Goal: Task Accomplishment & Management: Manage account settings

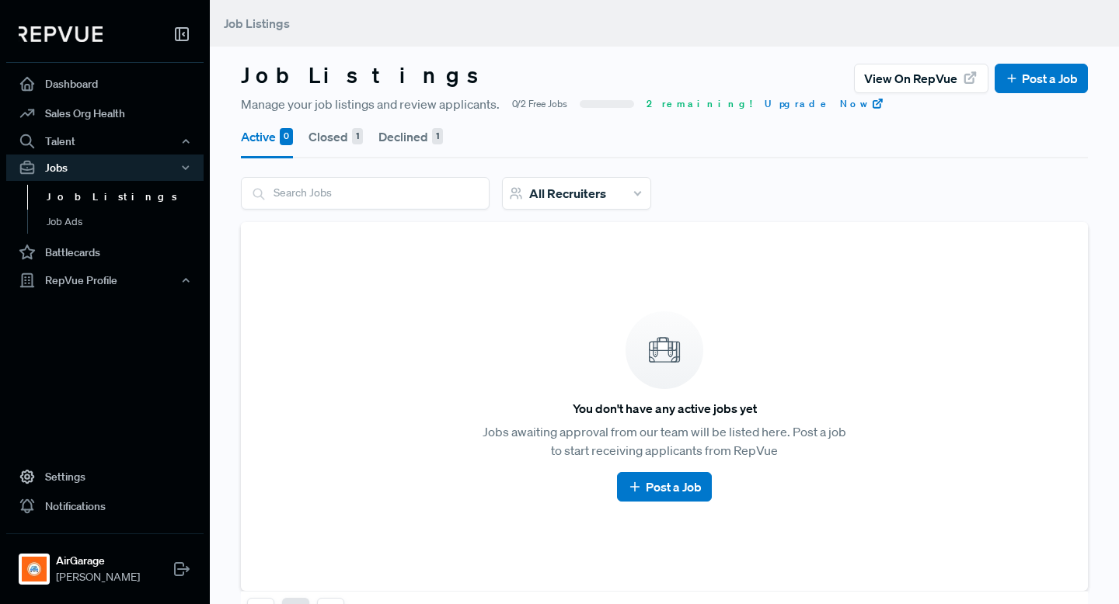
click at [339, 134] on button "Closed 1" at bounding box center [335, 137] width 54 height 44
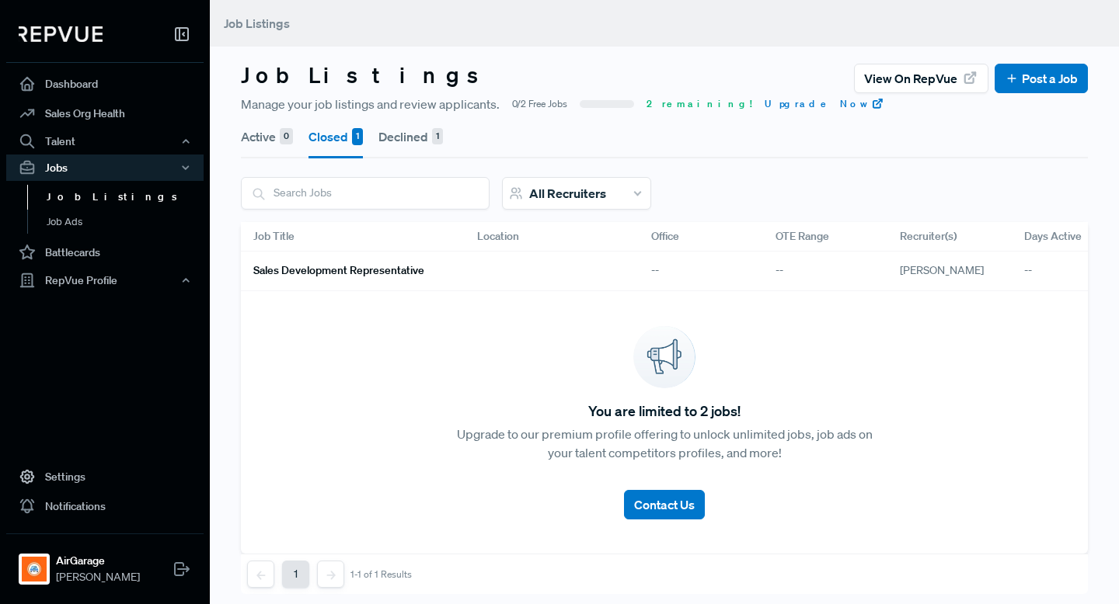
click at [395, 136] on button "Declined 1" at bounding box center [410, 137] width 64 height 44
click at [844, 276] on div "--" at bounding box center [825, 272] width 124 height 40
click at [307, 260] on link "Account Executive" at bounding box center [346, 271] width 186 height 26
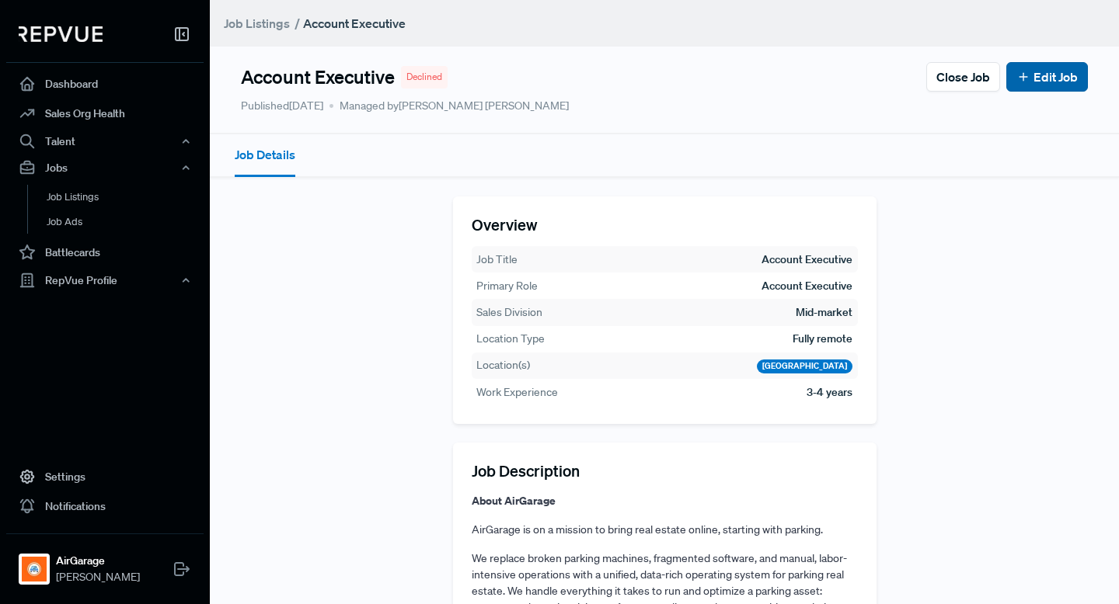
click at [1074, 68] on link "Edit Job" at bounding box center [1046, 77] width 61 height 19
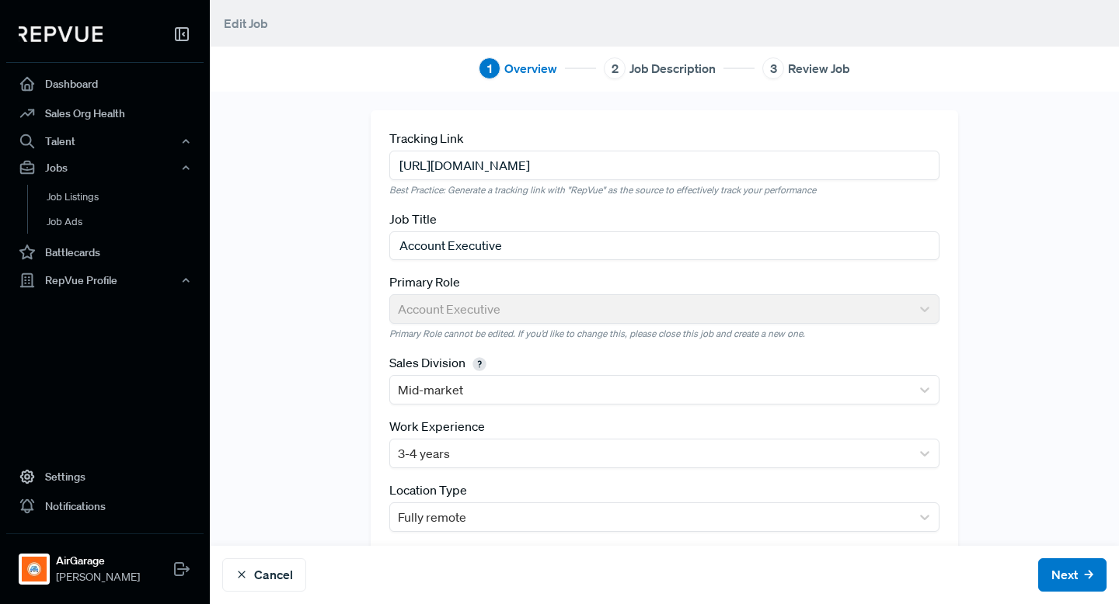
drag, startPoint x: 728, startPoint y: 164, endPoint x: 353, endPoint y: 162, distance: 375.2
click at [353, 162] on div "Tracking Link [URL][DOMAIN_NAME] Best Practice: Generate a tracking link with "…" at bounding box center [664, 368] width 909 height 516
paste input "/93514b7f-c056-4ad3-b545-97af419e82a6"
type input "[URL][DOMAIN_NAME]"
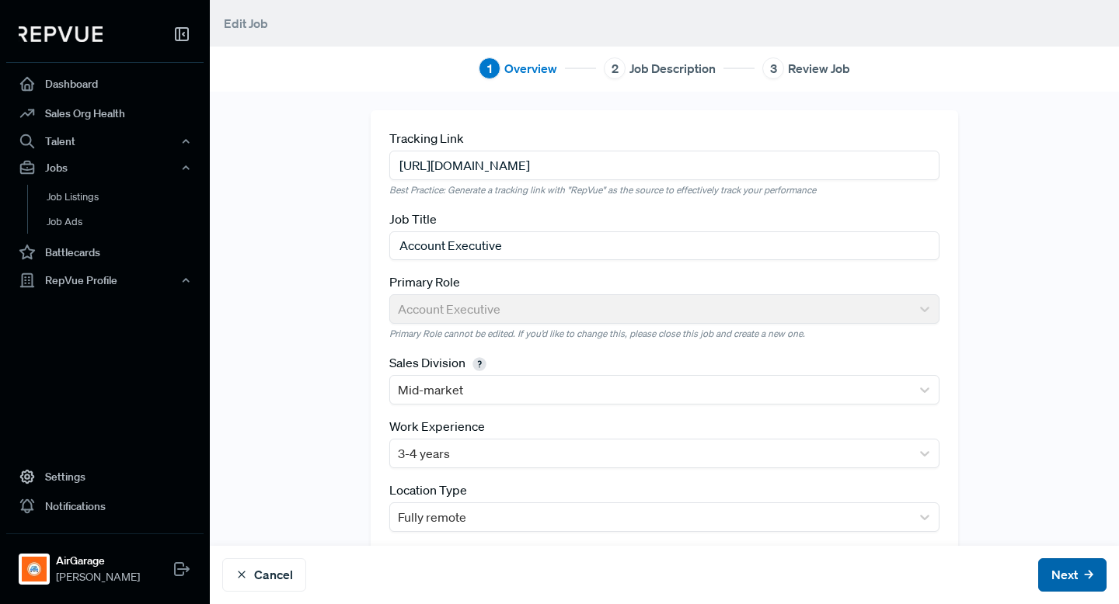
scroll to position [0, 0]
click at [1058, 566] on button "Next" at bounding box center [1072, 575] width 68 height 33
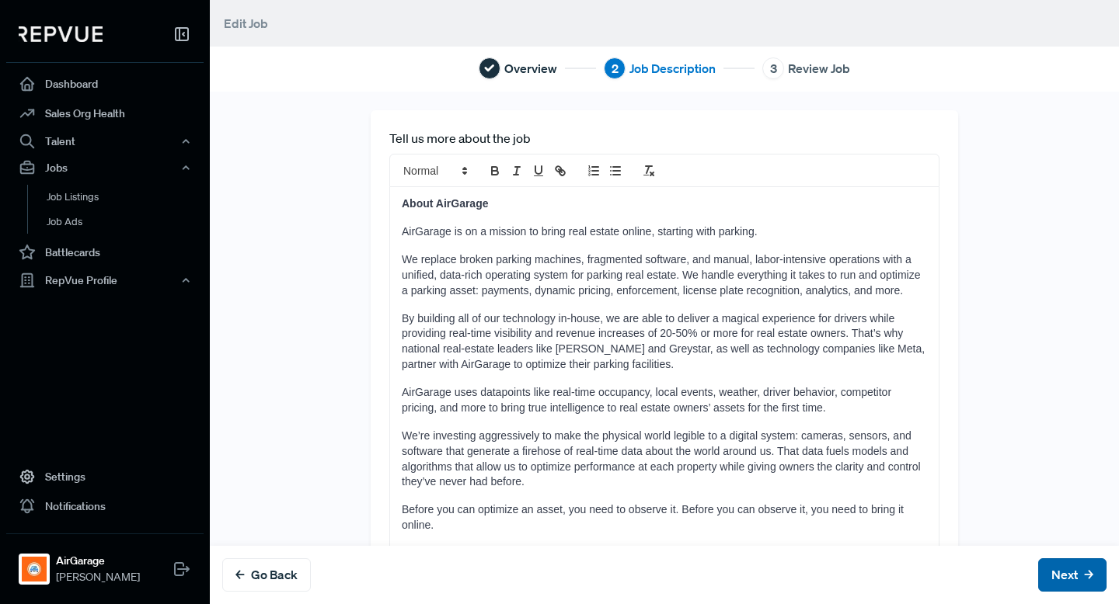
click at [1053, 573] on button "Next" at bounding box center [1072, 575] width 68 height 33
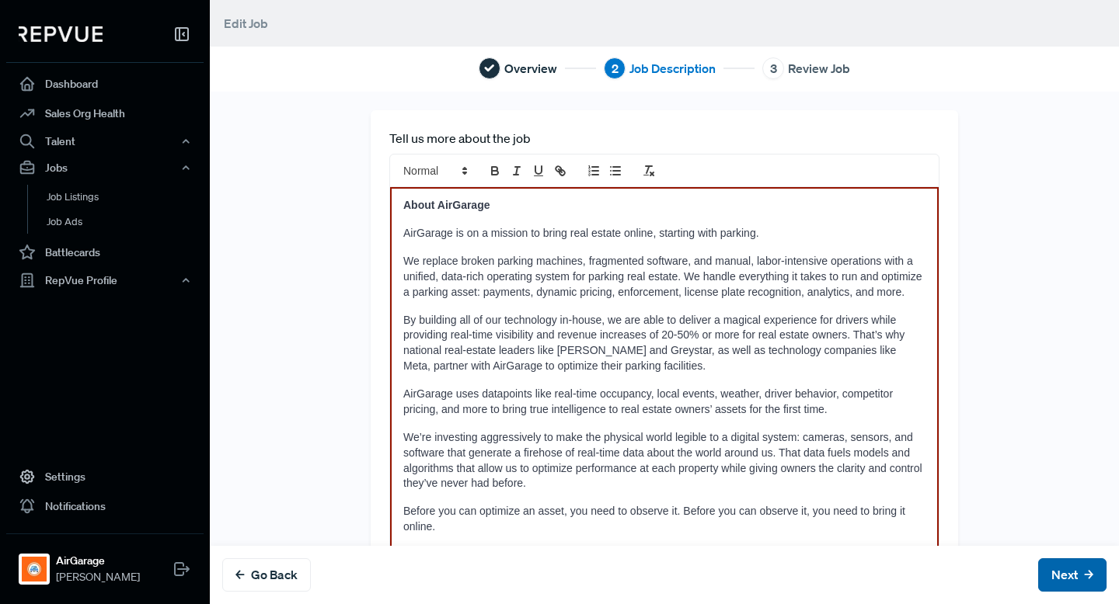
click at [1056, 574] on button "Next" at bounding box center [1072, 575] width 68 height 33
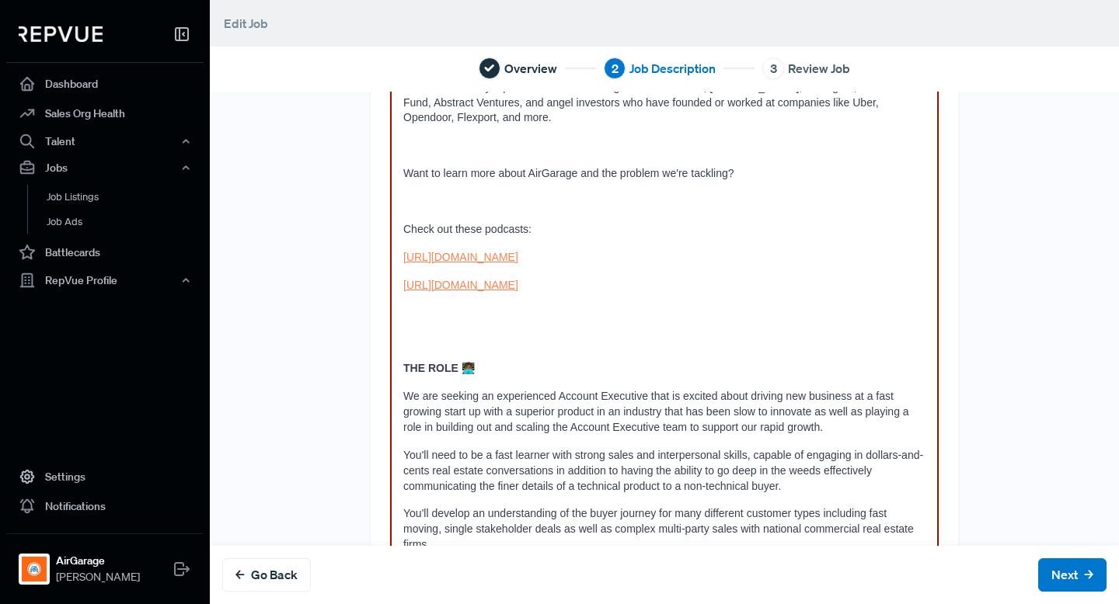
scroll to position [524, 0]
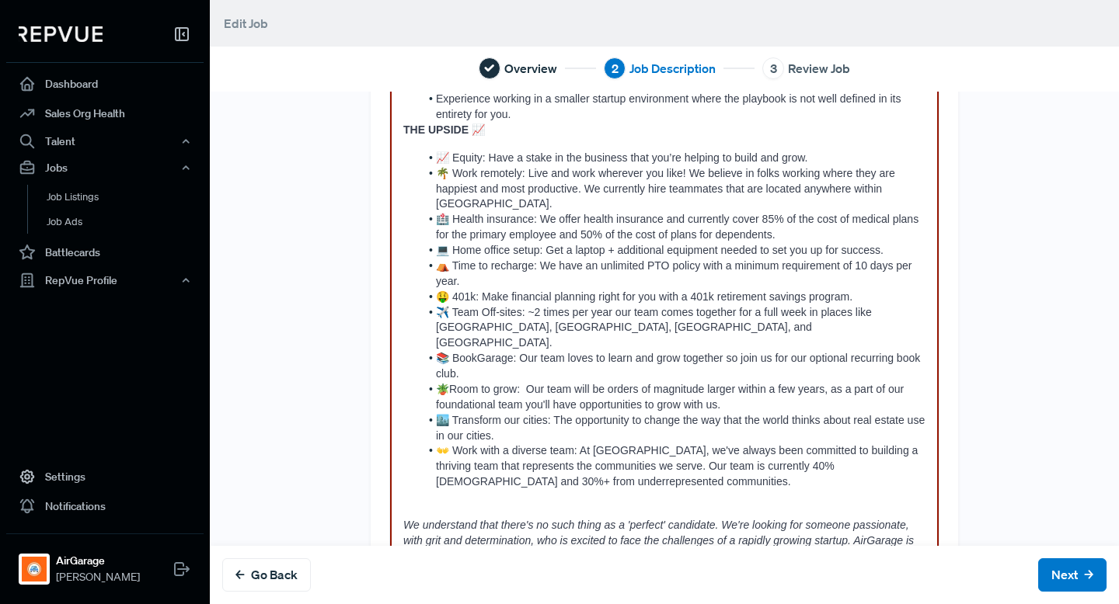
scroll to position [2202, 0]
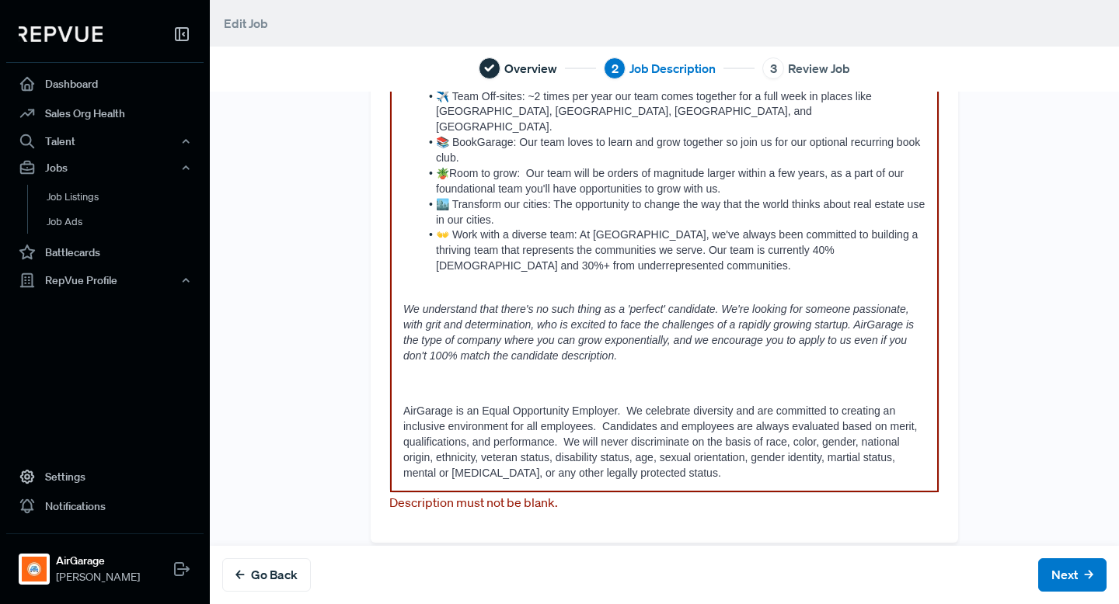
click at [862, 461] on p "AirGarage is an Equal Opportunity Employer. We celebrate diversity and are comm…" at bounding box center [664, 442] width 522 height 77
click at [1039, 559] on div "Go Back Next" at bounding box center [664, 575] width 909 height 58
click at [1051, 573] on button "Next" at bounding box center [1072, 575] width 68 height 33
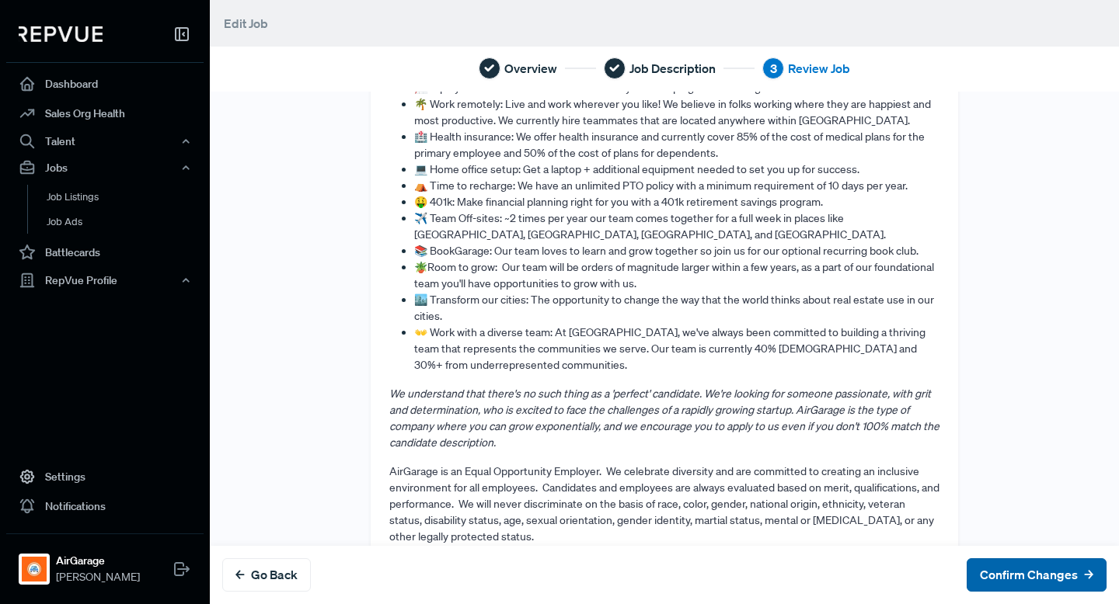
scroll to position [0, 0]
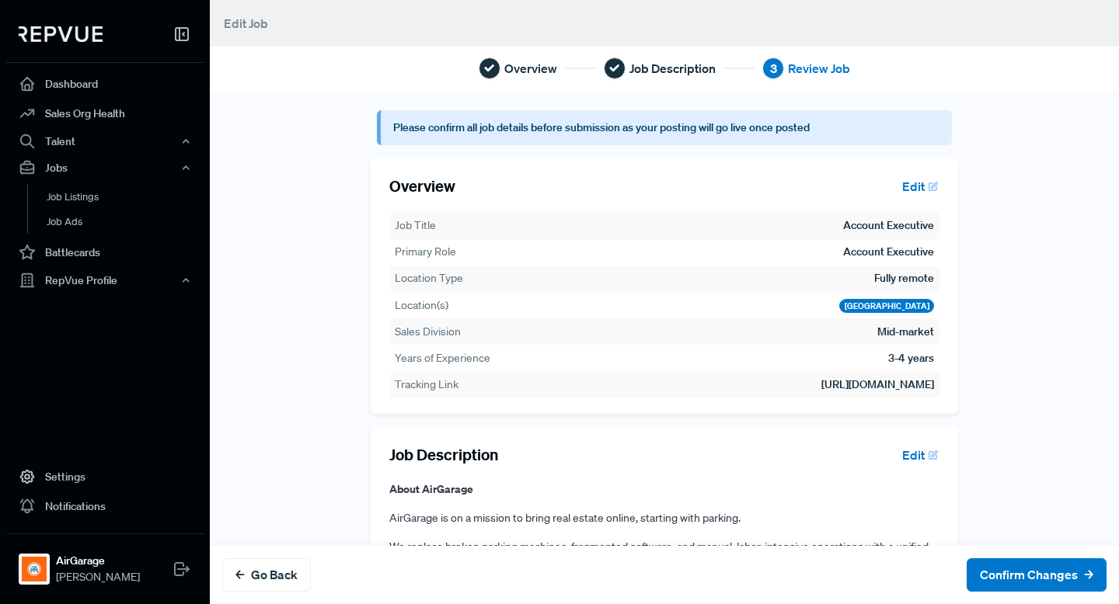
click at [876, 384] on td "[URL][DOMAIN_NAME]" at bounding box center [732, 385] width 406 height 18
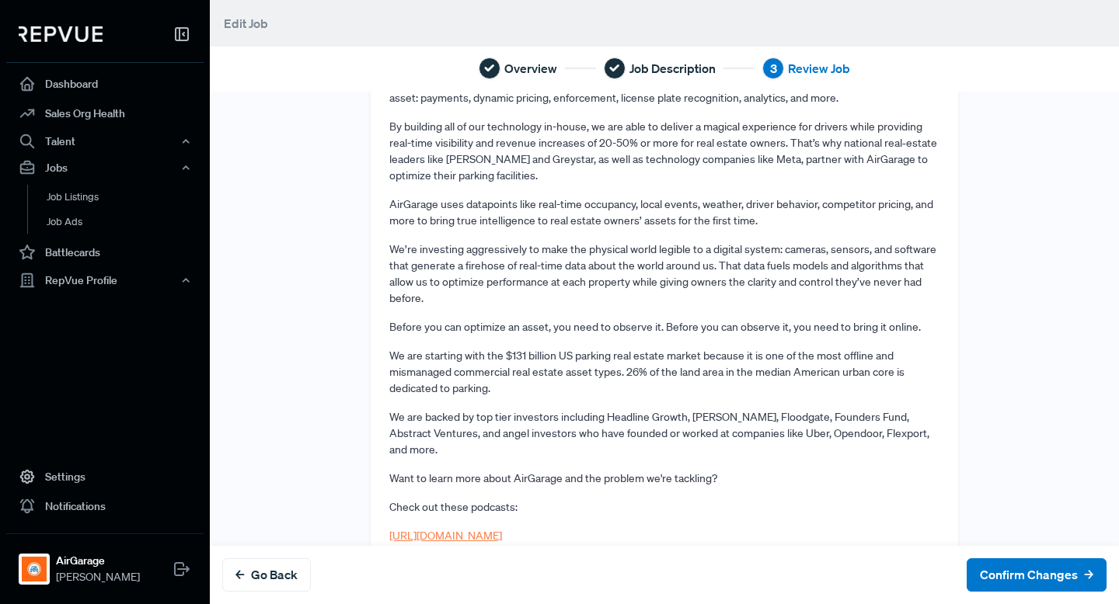
scroll to position [573, 0]
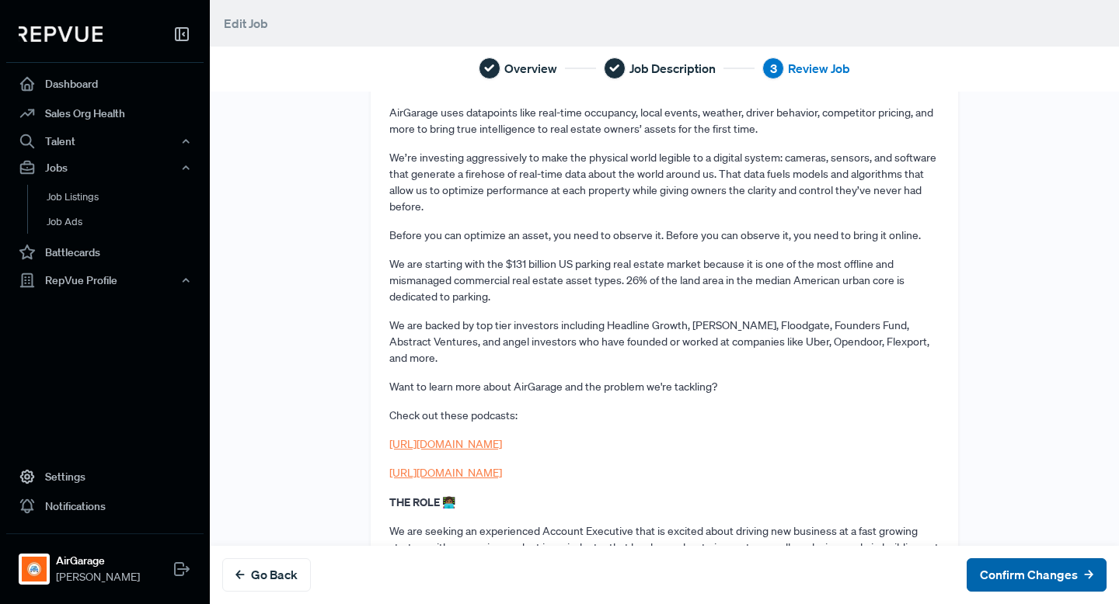
click at [1003, 587] on button "Confirm Changes" at bounding box center [1036, 575] width 140 height 33
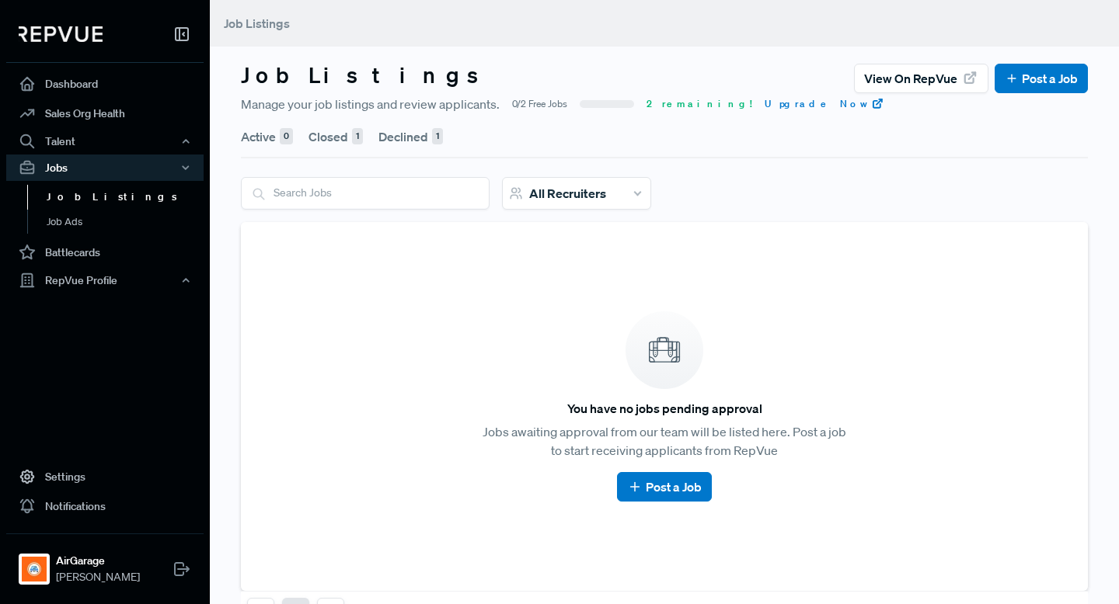
click at [271, 138] on button "Active 0" at bounding box center [267, 137] width 52 height 44
